Goal: Task Accomplishment & Management: Manage account settings

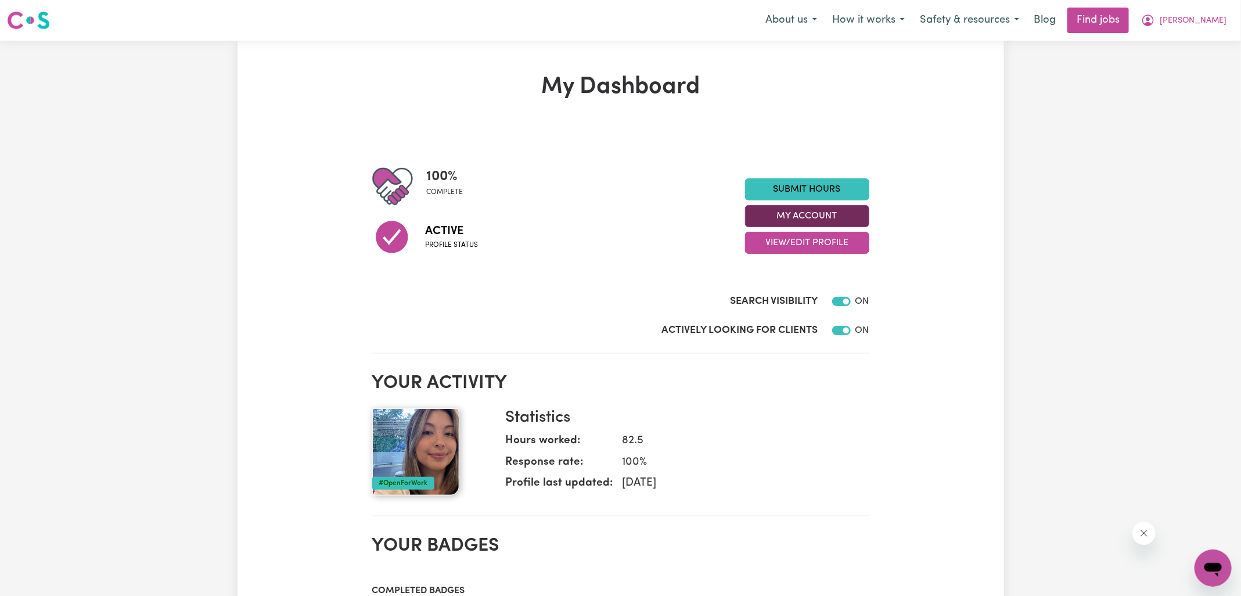
click at [760, 217] on button "My Account" at bounding box center [807, 216] width 124 height 22
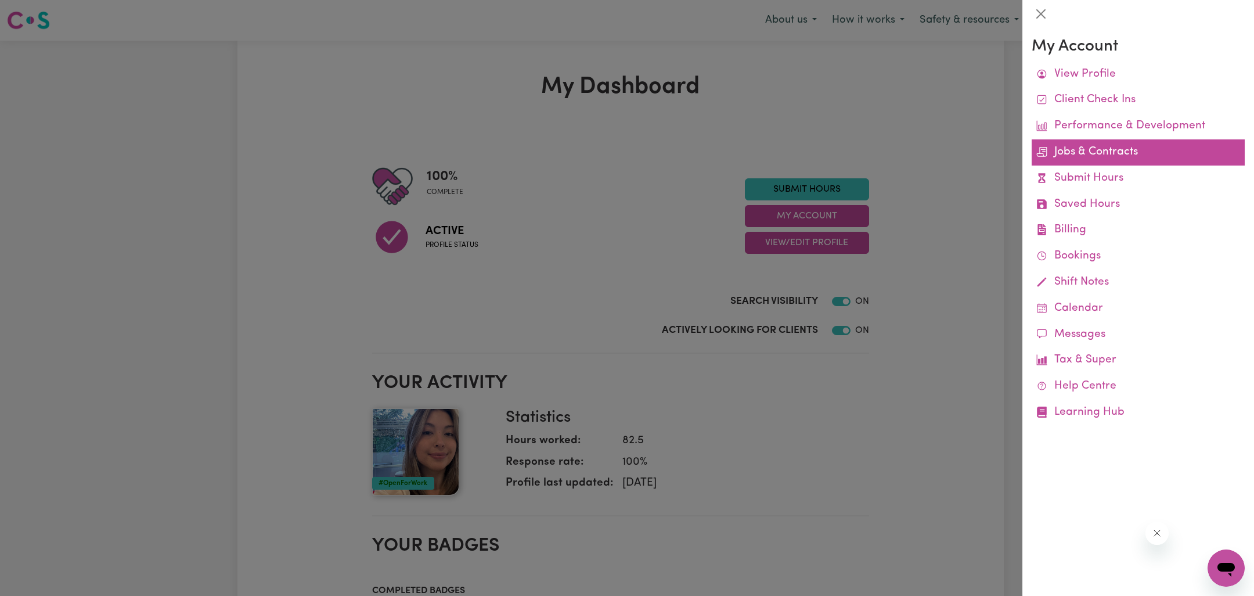
click at [1095, 144] on link "Jobs & Contracts" at bounding box center [1138, 152] width 213 height 26
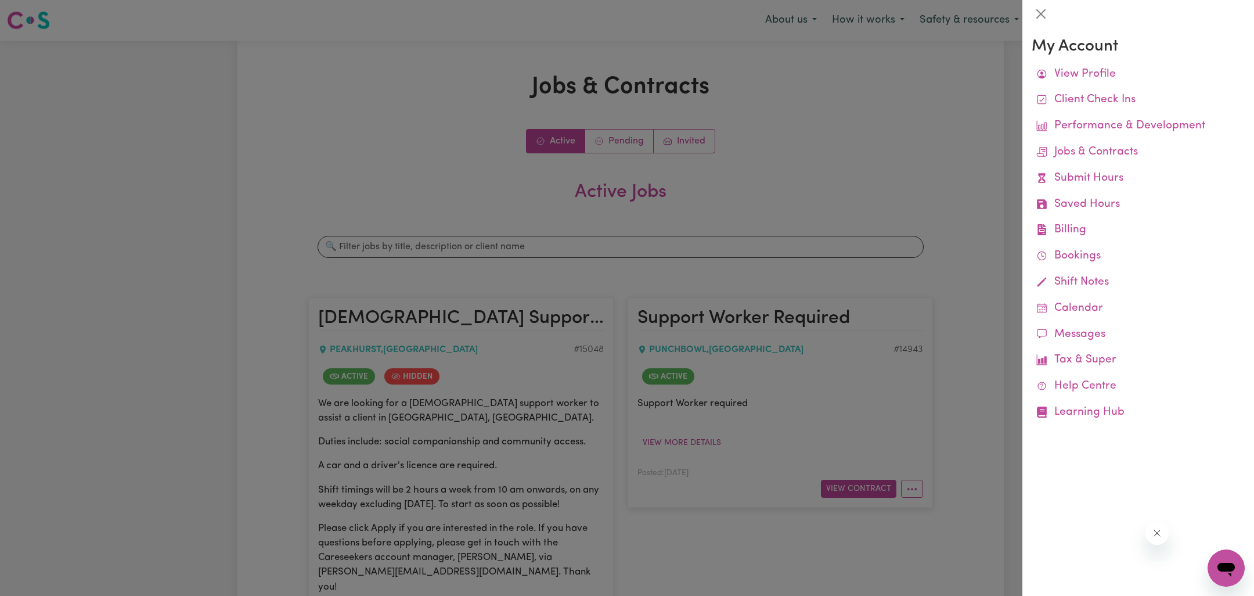
click at [839, 145] on div at bounding box center [627, 298] width 1254 height 596
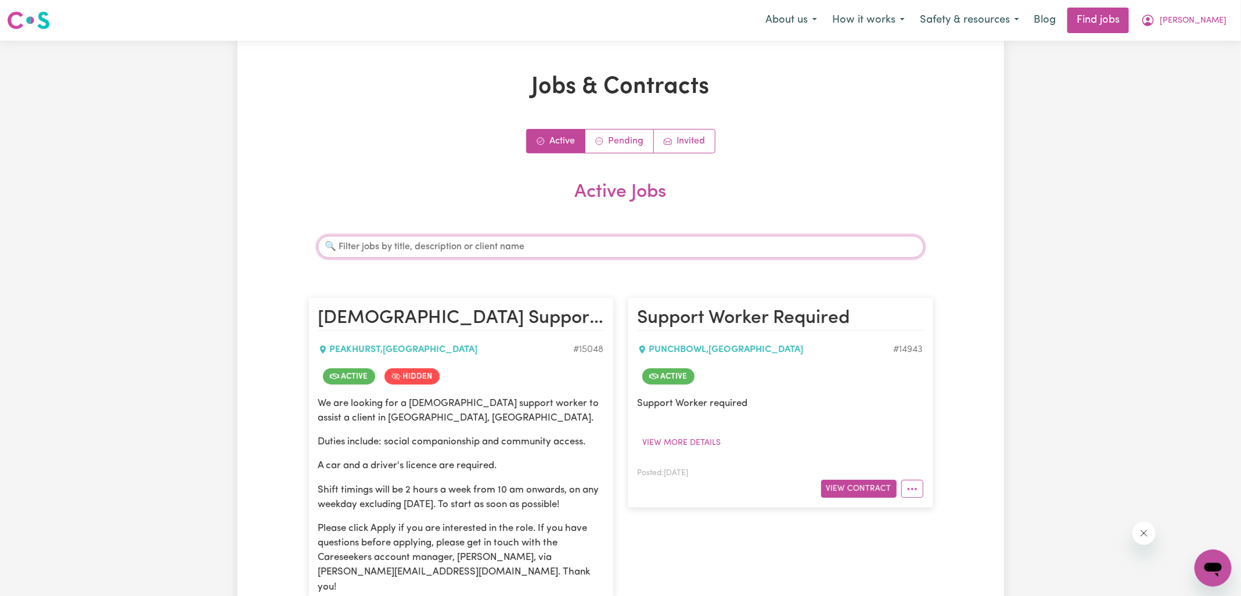
click at [409, 244] on input "Search jobs" at bounding box center [621, 247] width 606 height 22
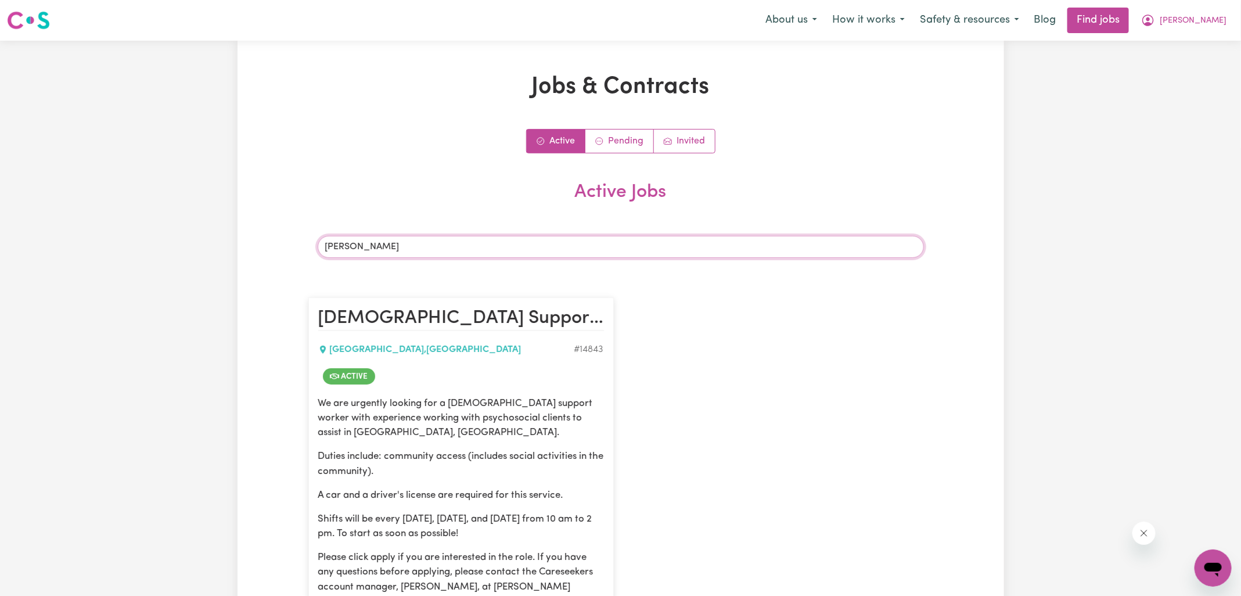
type input "[PERSON_NAME]"
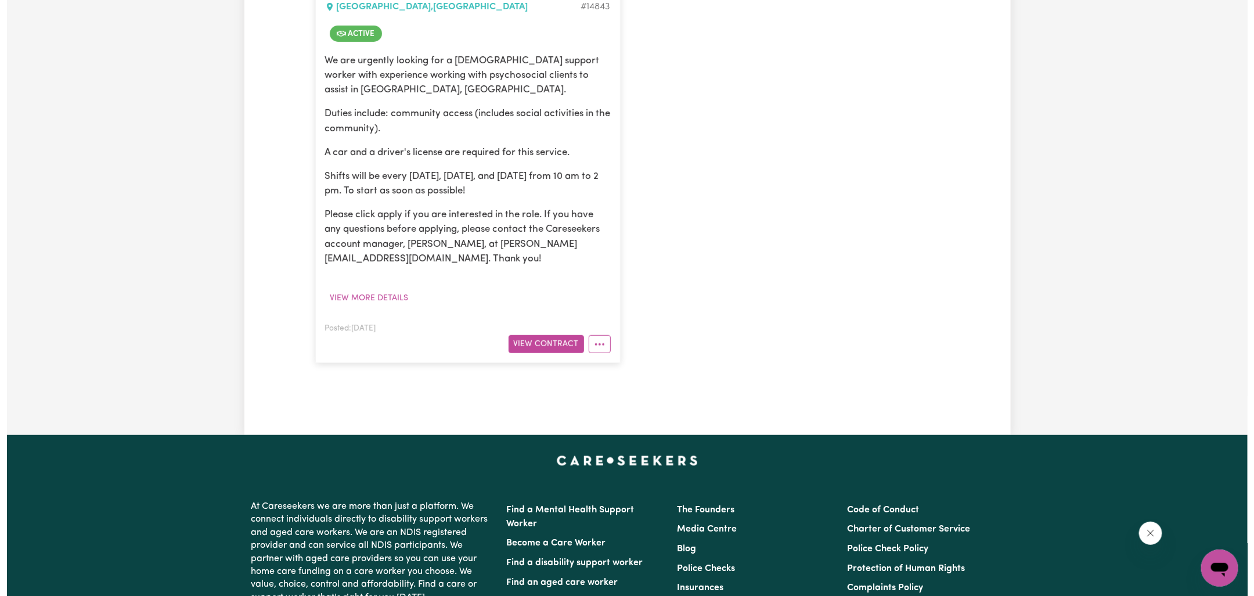
scroll to position [354, 0]
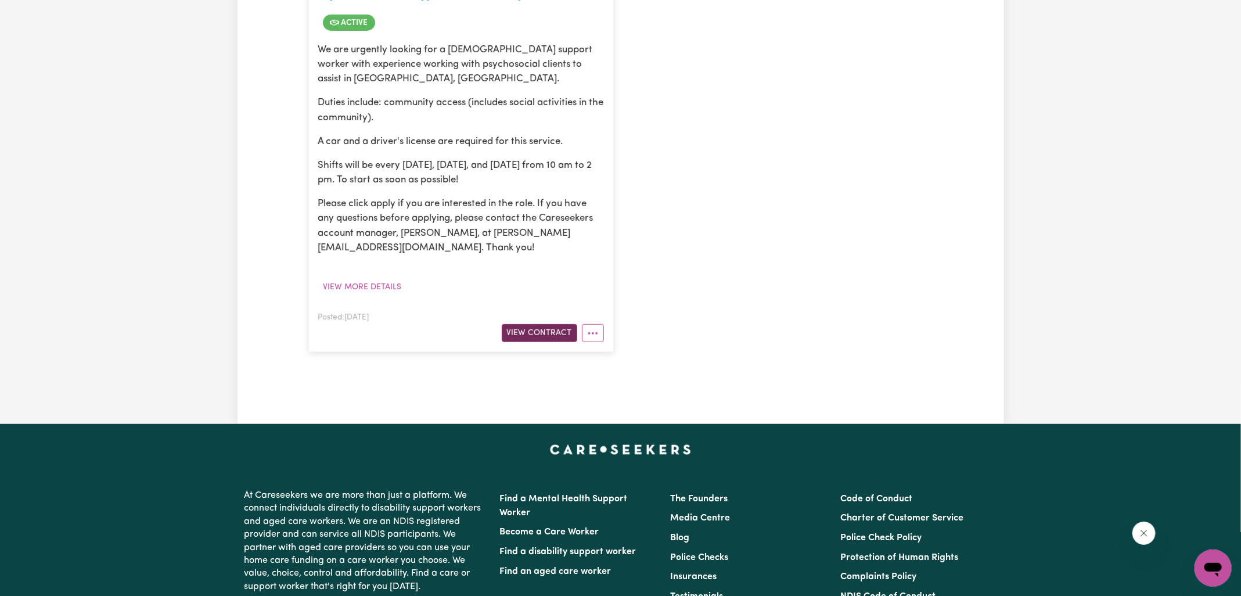
click at [563, 330] on button "View Contract" at bounding box center [539, 333] width 75 height 18
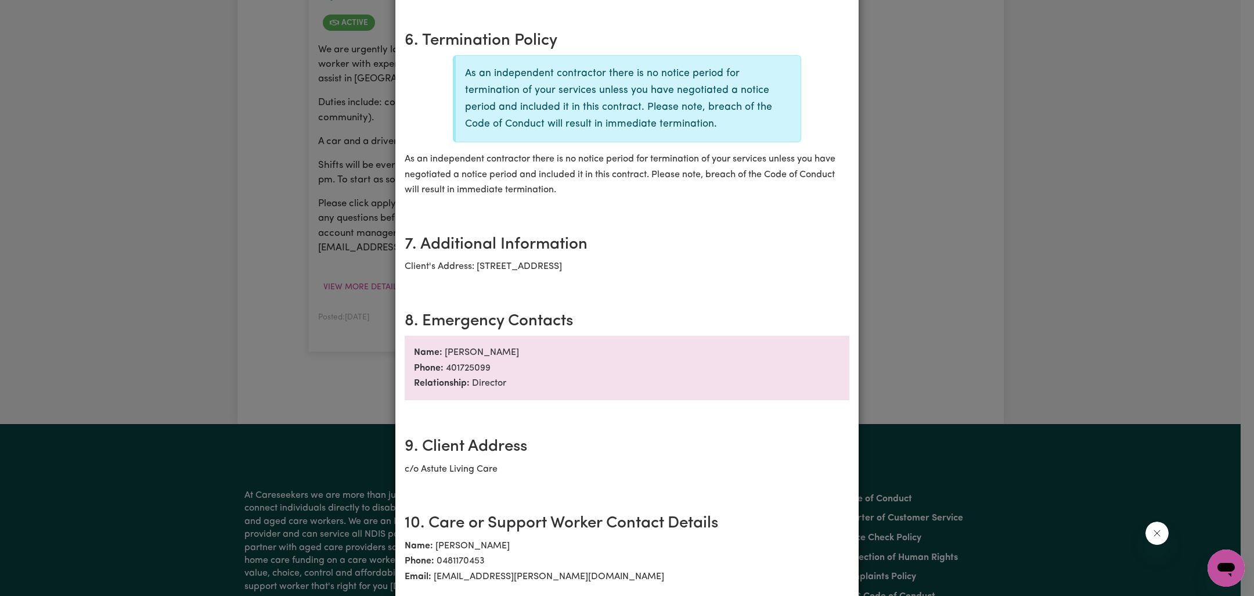
scroll to position [713, 0]
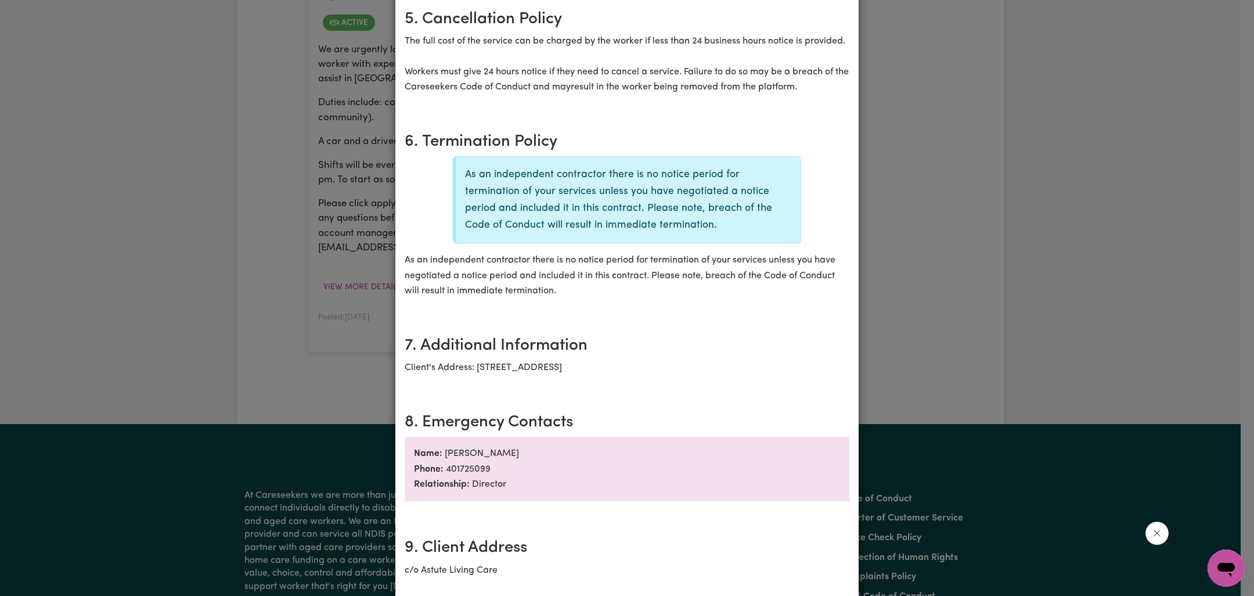
click at [1006, 320] on div "[DEMOGRAPHIC_DATA] Support Worker Needed In [GEOGRAPHIC_DATA], [GEOGRAPHIC_DATA…" at bounding box center [627, 298] width 1254 height 596
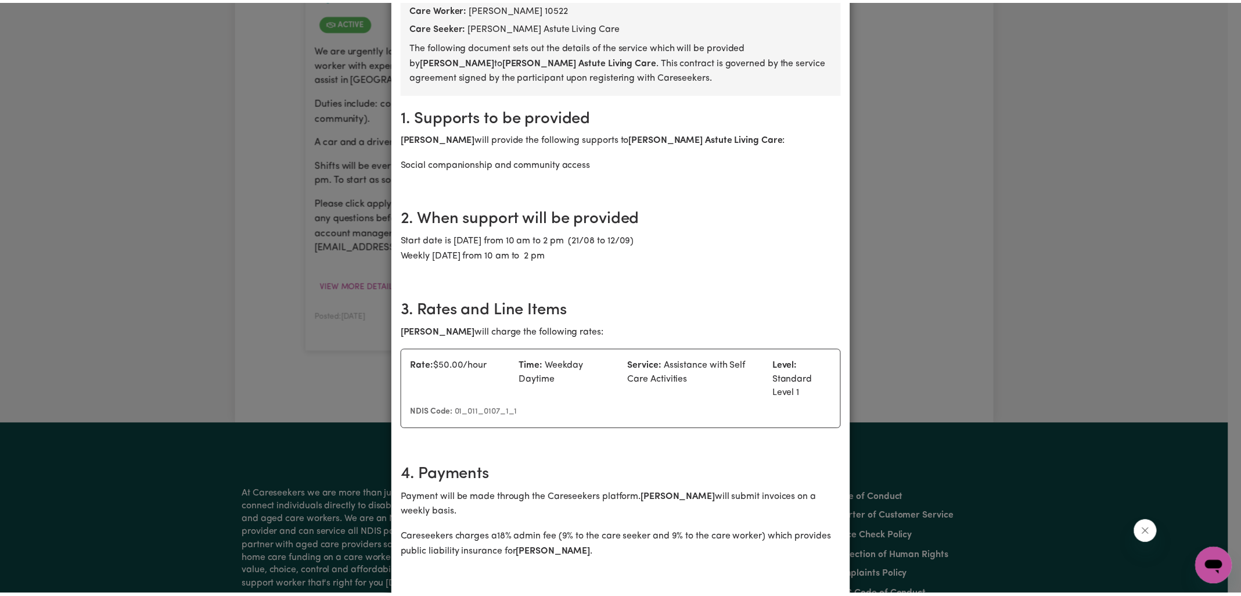
scroll to position [0, 0]
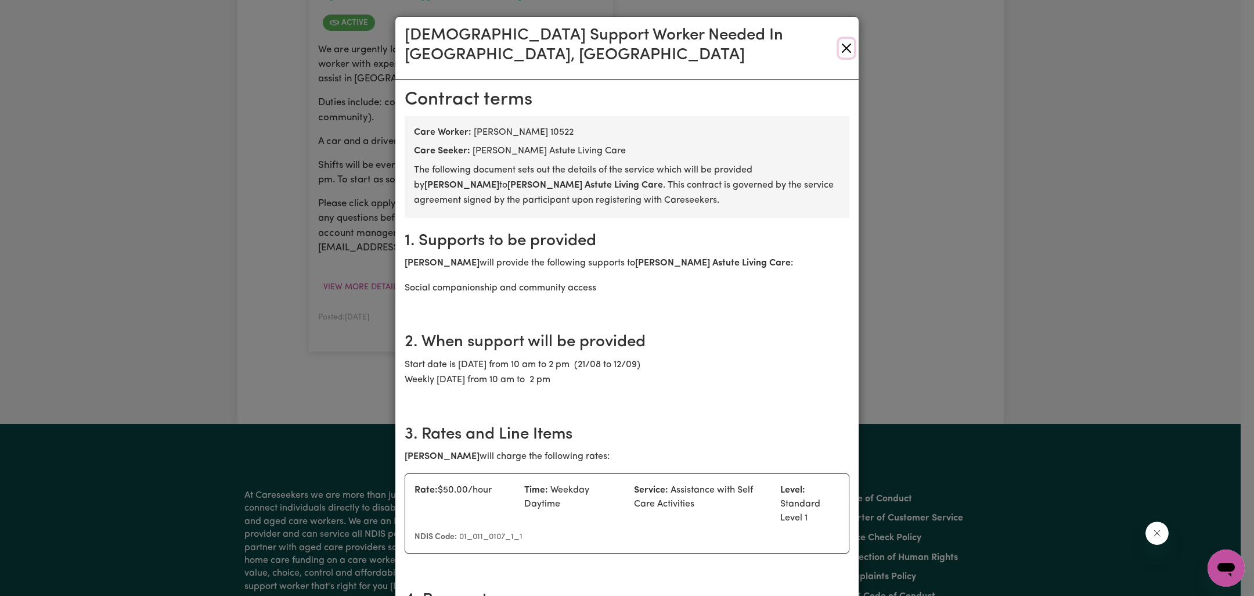
click at [841, 39] on button "Close" at bounding box center [846, 48] width 15 height 19
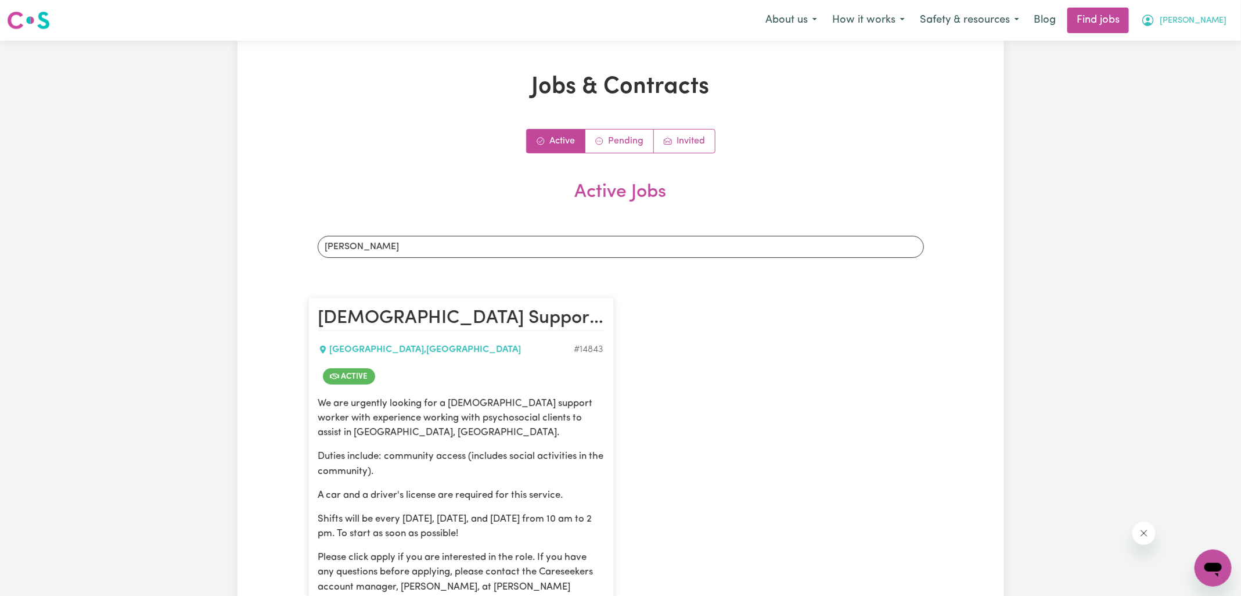
click at [1149, 19] on icon "My Account" at bounding box center [1147, 19] width 3 height 4
click at [1149, 82] on link "Logout" at bounding box center [1187, 89] width 92 height 22
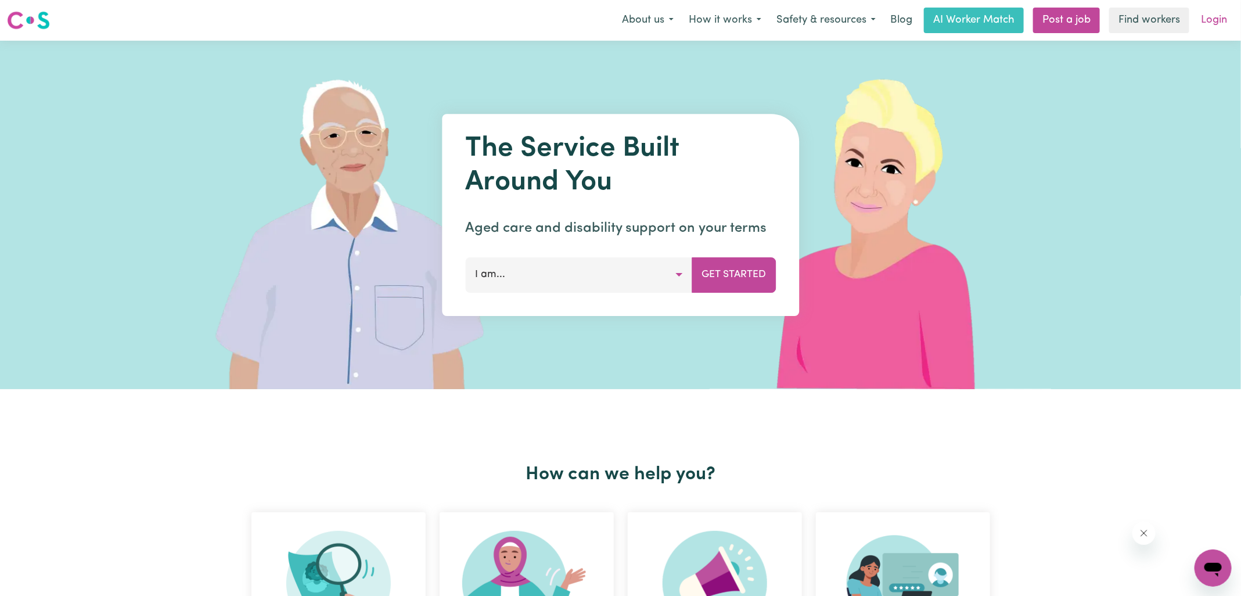
click at [1221, 19] on link "Login" at bounding box center [1214, 21] width 40 height 26
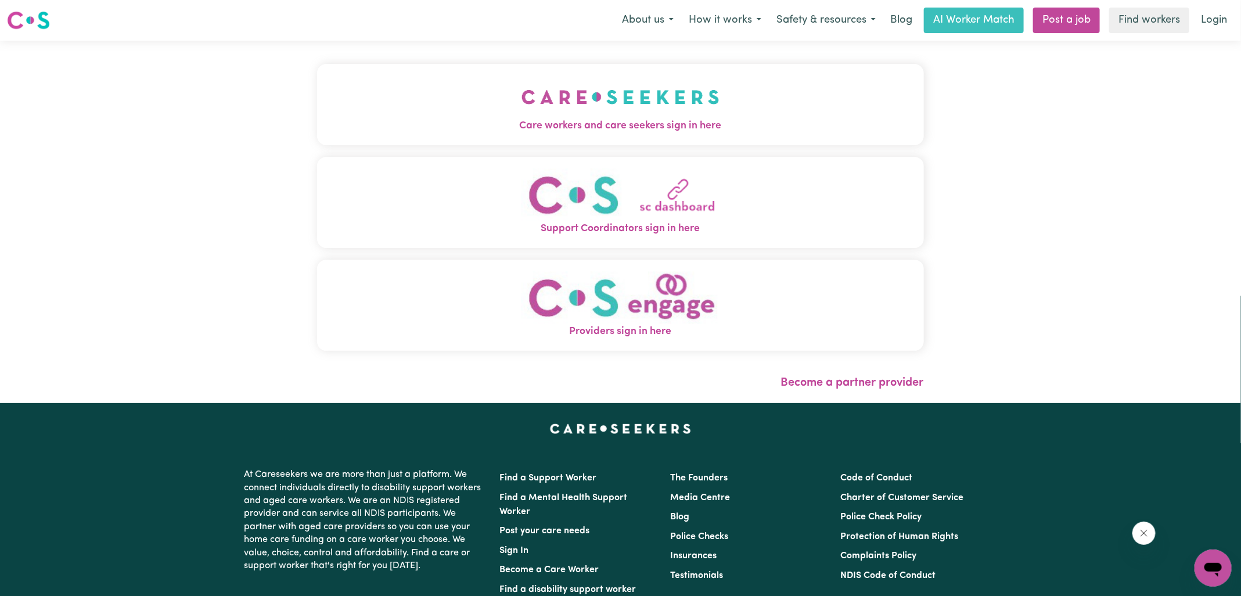
click at [658, 134] on button "Care workers and care seekers sign in here" at bounding box center [620, 104] width 607 height 81
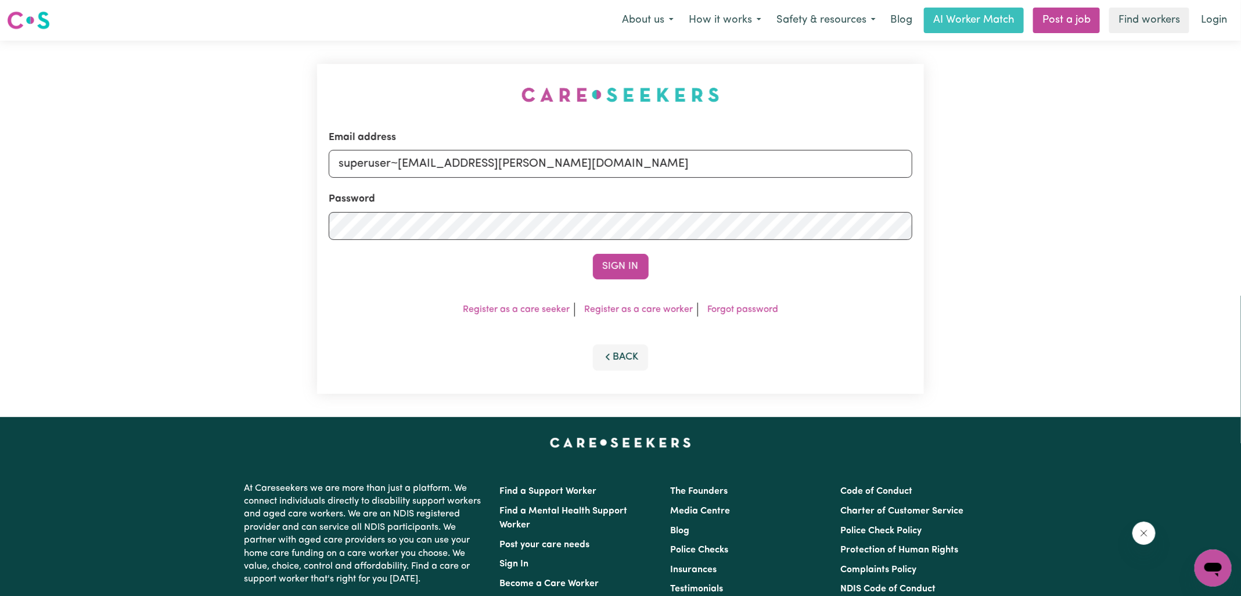
click at [400, 63] on div "Email address superuser~[EMAIL_ADDRESS][PERSON_NAME][DOMAIN_NAME] Password Sign…" at bounding box center [620, 229] width 621 height 376
click at [893, 223] on form "Email address superuser~[EMAIL_ADDRESS][PERSON_NAME][DOMAIN_NAME] Password Sign…" at bounding box center [620, 204] width 583 height 149
click at [406, 160] on input "superuser~[PERSON_NAME]" at bounding box center [620, 164] width 583 height 28
paste input "[EMAIL_ADDRESS][DOMAIN_NAME]"
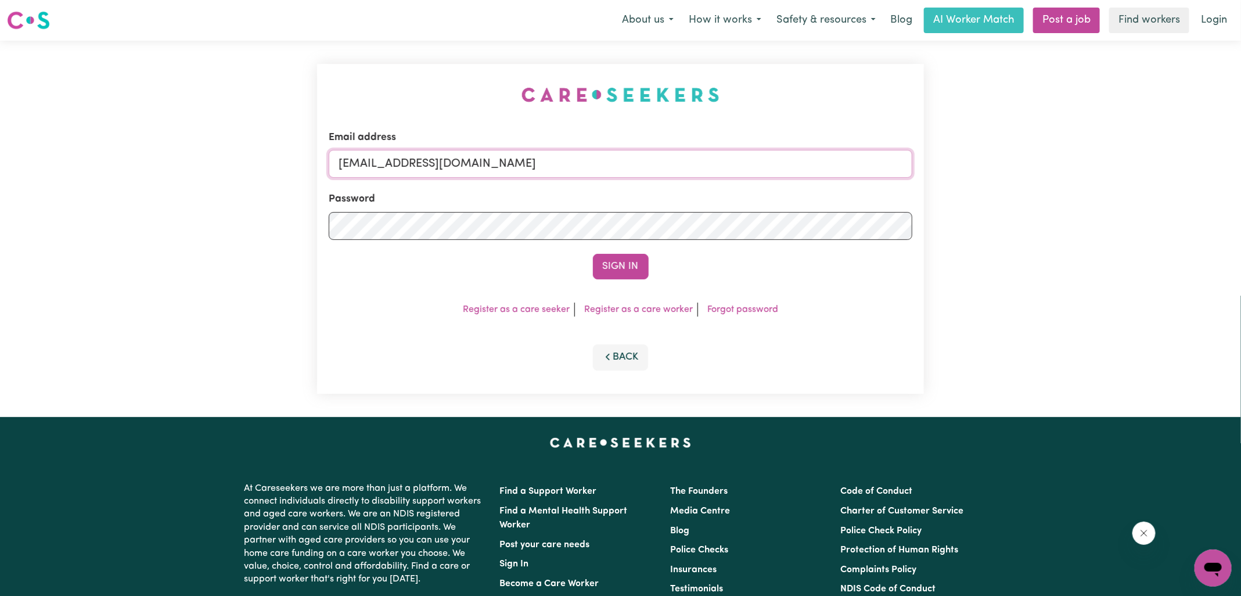
type input "[EMAIL_ADDRESS][DOMAIN_NAME]"
click at [406, 70] on div "Email address [EMAIL_ADDRESS][DOMAIN_NAME] Password Sign In Register as a care …" at bounding box center [620, 229] width 607 height 330
click at [607, 262] on button "Sign In" at bounding box center [621, 267] width 56 height 26
